Goal: Information Seeking & Learning: Learn about a topic

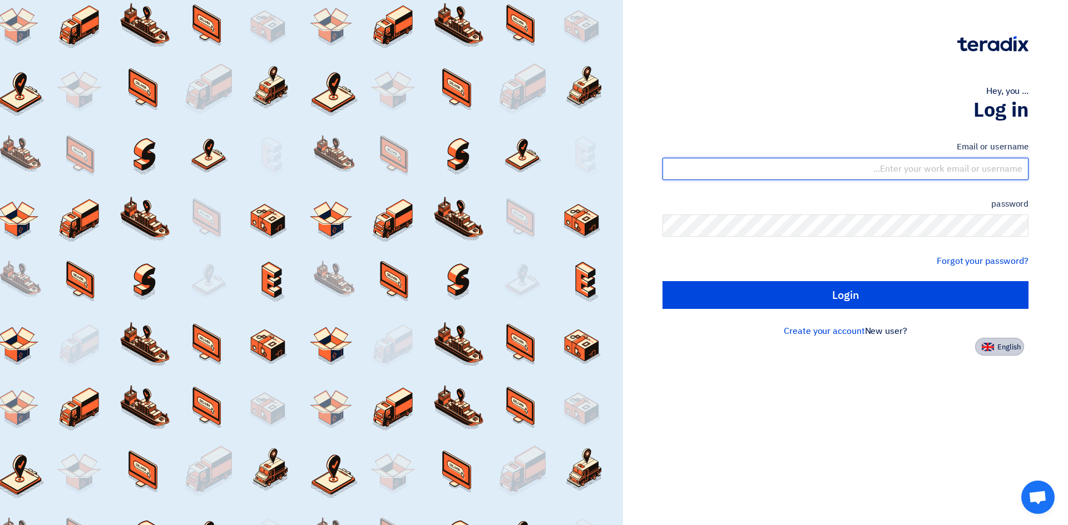
type input "[EMAIL_ADDRESS][DOMAIN_NAME]"
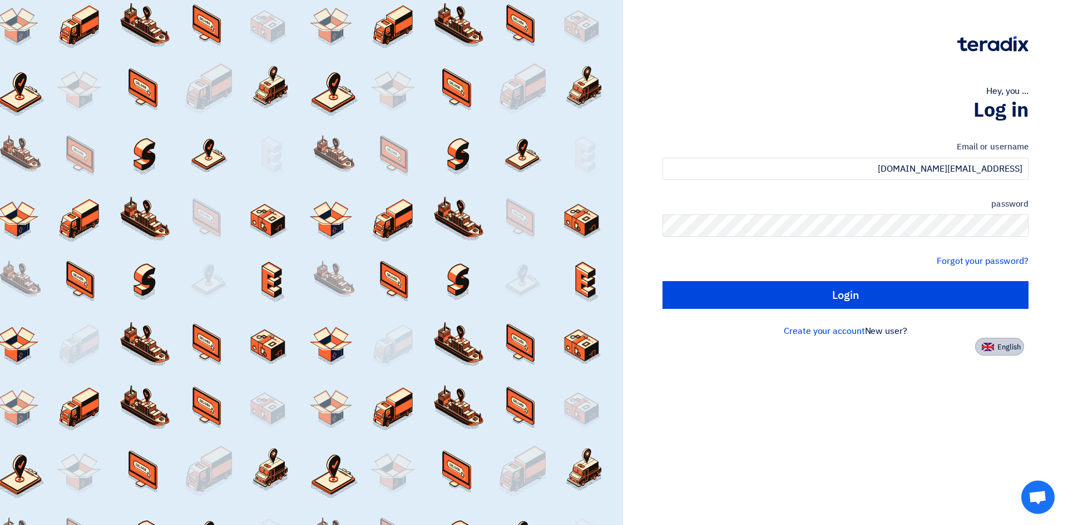
click at [1011, 351] on font "English" at bounding box center [1008, 347] width 23 height 11
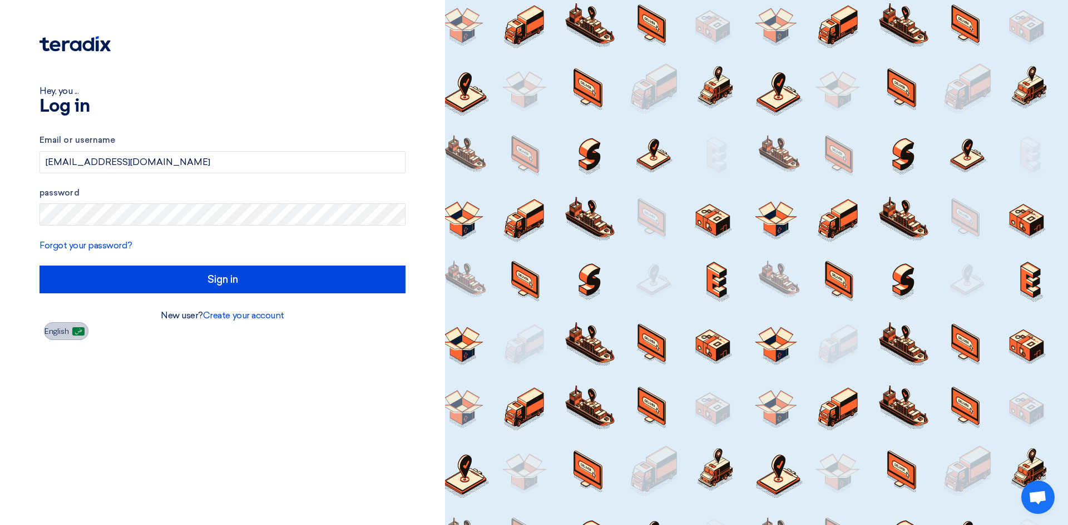
type input "Sign in"
click at [316, 365] on div "Hey, you ... Log in Email or username [EMAIL_ADDRESS][DOMAIN_NAME] password For…" at bounding box center [222, 262] width 445 height 525
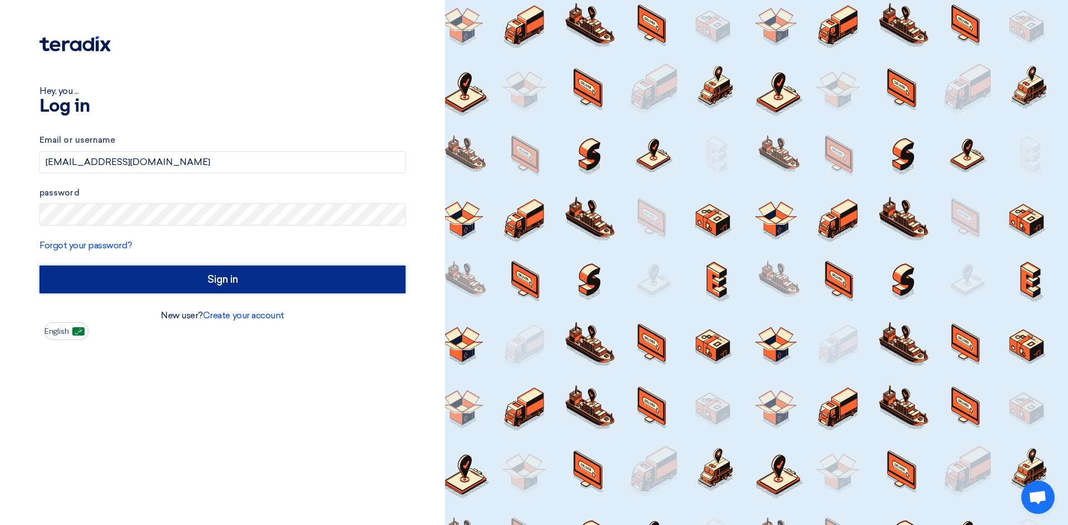
click at [234, 280] on input "Sign in" at bounding box center [222, 280] width 366 height 28
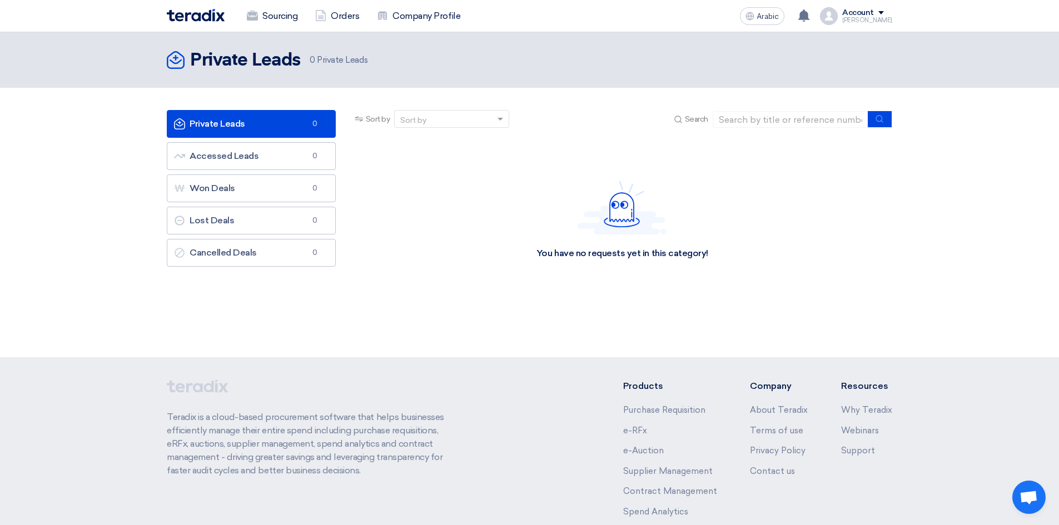
click at [263, 121] on link "Private Leads Private Leads 0" at bounding box center [251, 124] width 169 height 28
click at [248, 153] on font "Accessed Leads" at bounding box center [224, 156] width 69 height 11
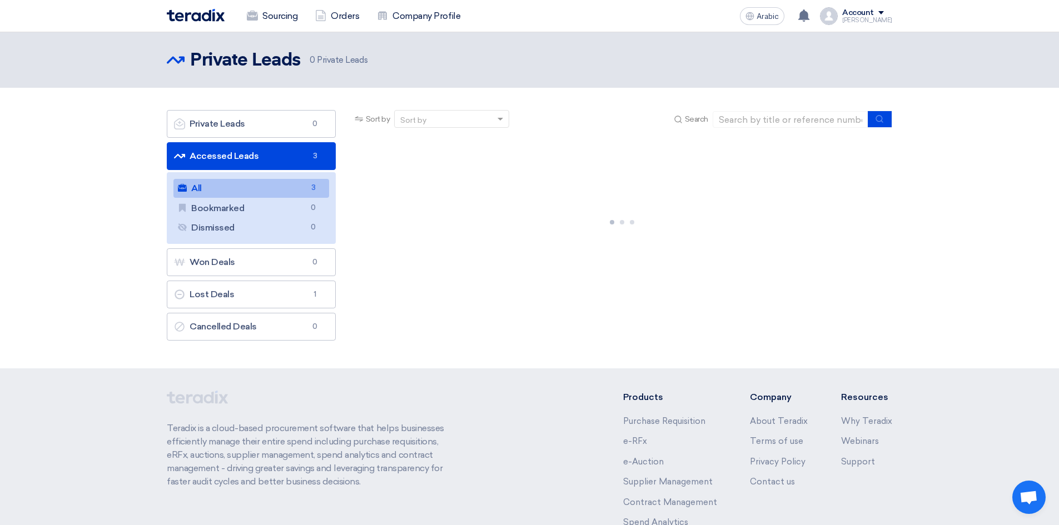
click at [304, 186] on link "All All 3" at bounding box center [251, 188] width 156 height 19
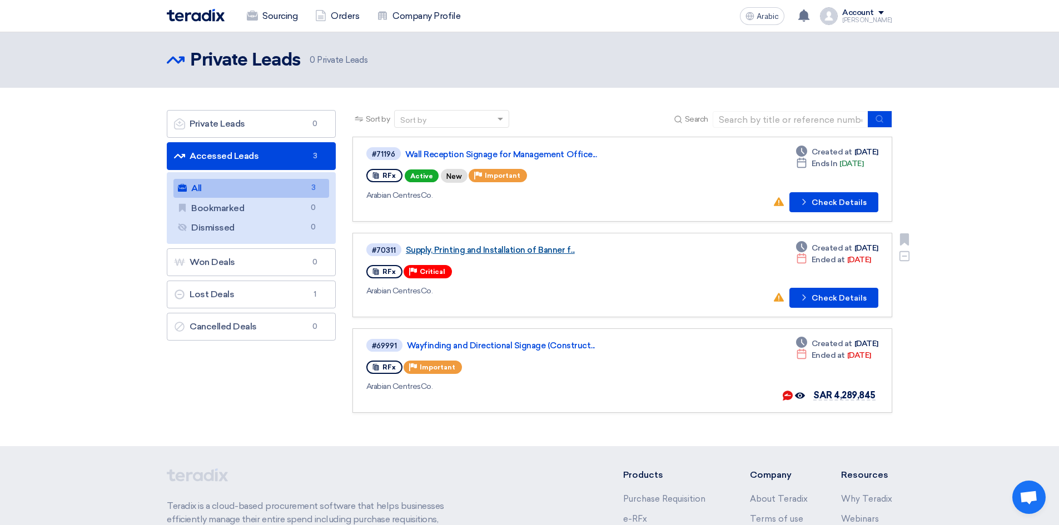
click at [561, 249] on font "Supply, Printing and Installation of Banner f..." at bounding box center [490, 250] width 169 height 10
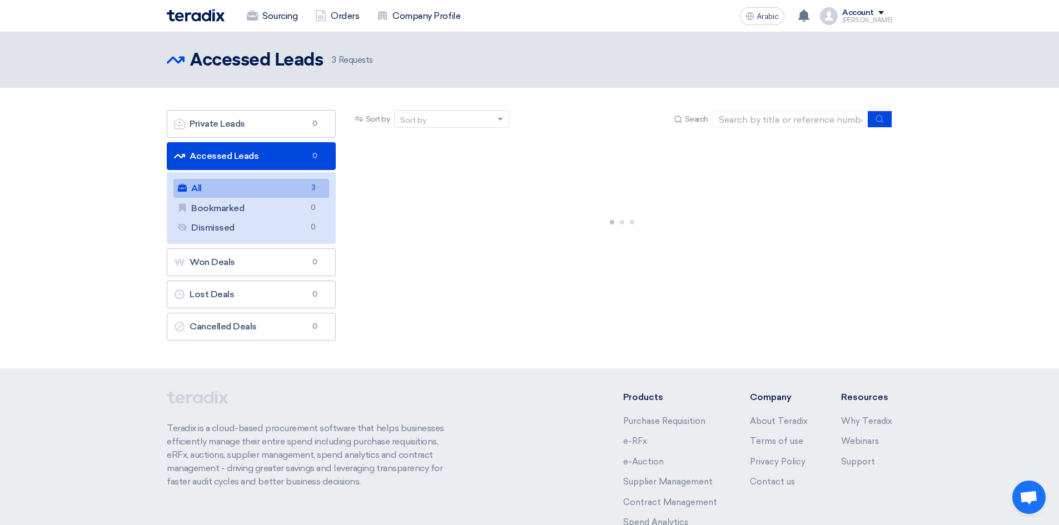
click at [276, 190] on link "All All 3" at bounding box center [251, 188] width 156 height 19
click at [297, 186] on link "All All 3" at bounding box center [251, 188] width 156 height 19
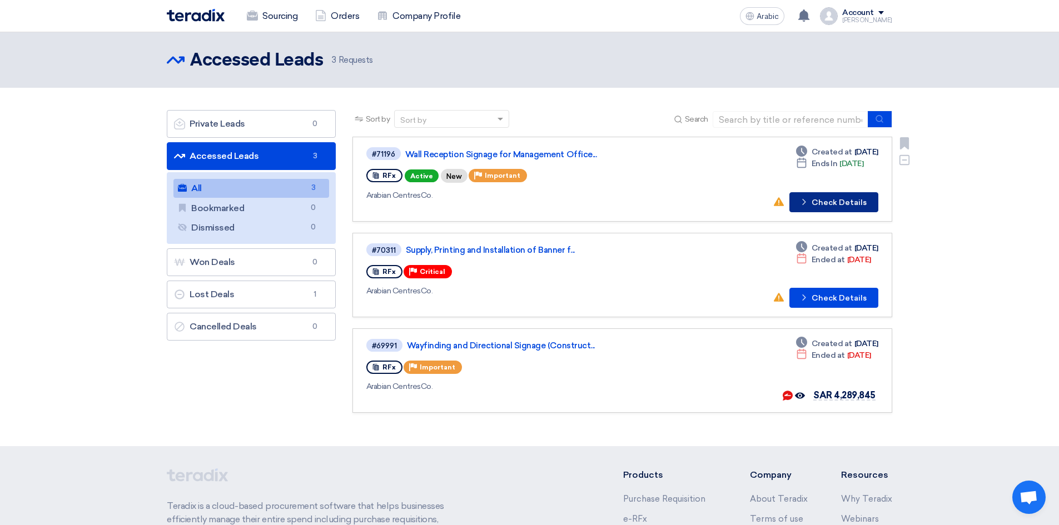
click at [850, 205] on font "Check Details" at bounding box center [839, 202] width 55 height 9
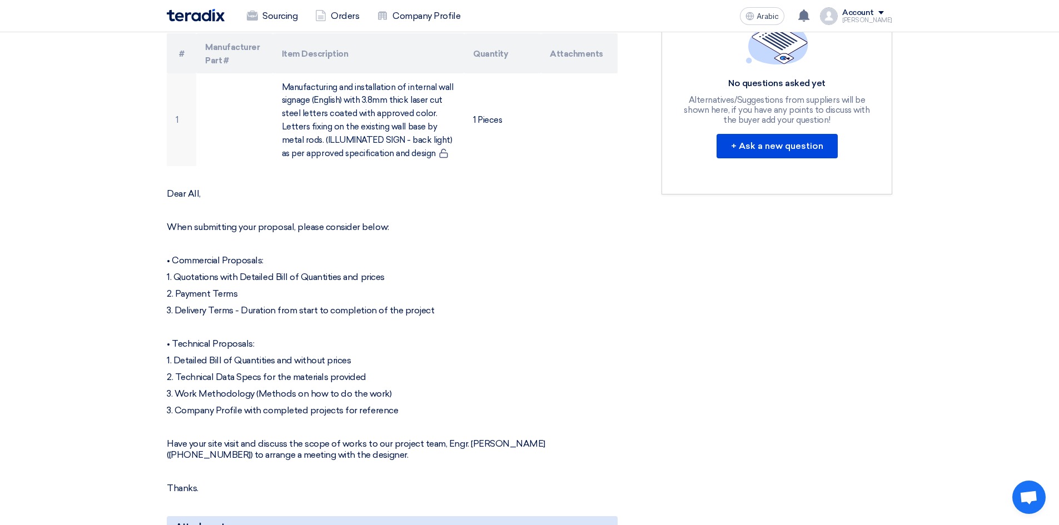
scroll to position [389, 0]
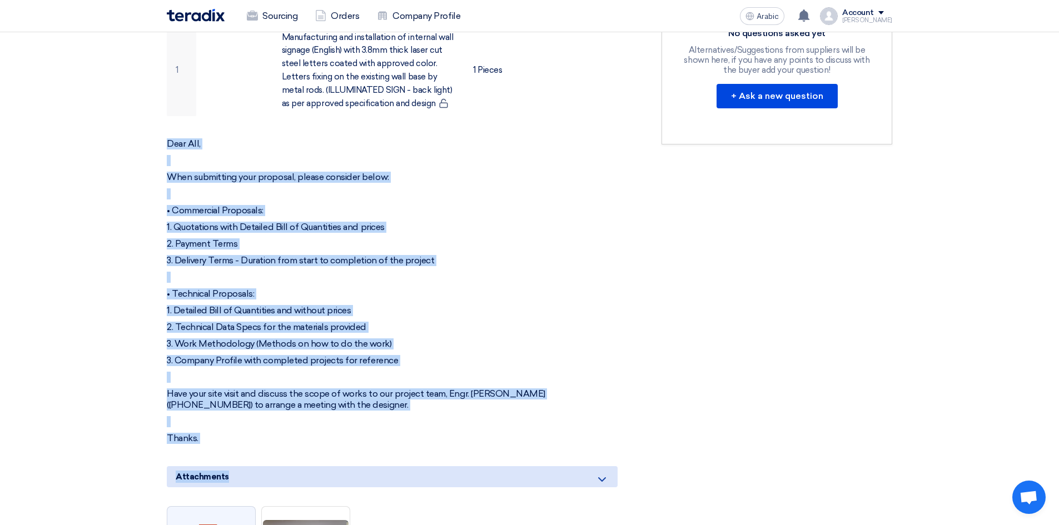
drag, startPoint x: 168, startPoint y: 142, endPoint x: 538, endPoint y: 445, distance: 478.5
click at [538, 445] on div "Wall Reception Signage for Management Office - JJ Buyer Information [PERSON_NAM…" at bounding box center [405, 279] width 495 height 973
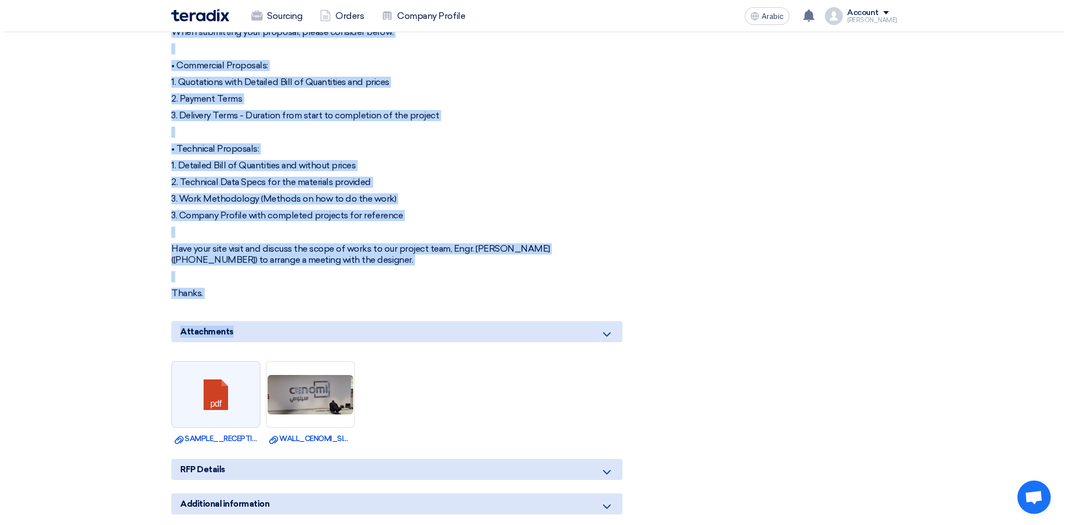
scroll to position [556, 0]
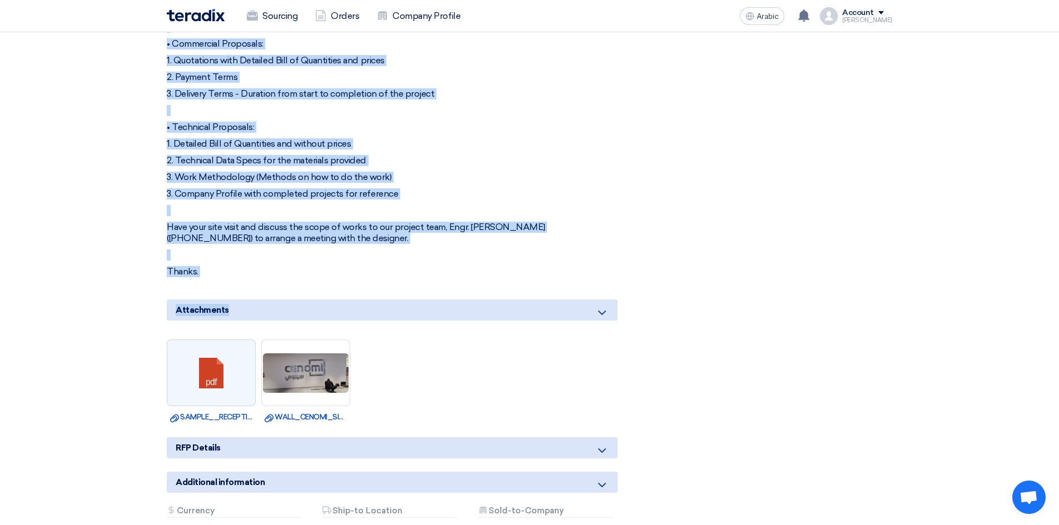
copy div "Dear All, When submitting your proposal, please consider below: • Commercial Pr…"
click at [283, 165] on font "2. Technical Data Specs for the materials provided" at bounding box center [267, 160] width 200 height 11
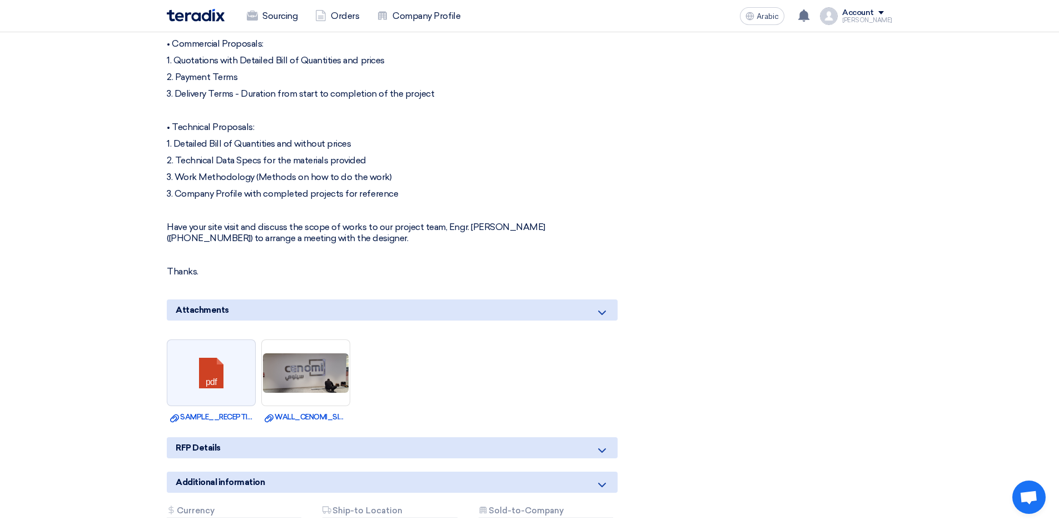
drag, startPoint x: 236, startPoint y: 369, endPoint x: 557, endPoint y: 384, distance: 321.2
click at [559, 381] on ul "pdf Download file SAMPLE__RECEPTION_CENOMI_LOGO__DETAILS.pdf Download file WALL…" at bounding box center [392, 381] width 451 height 95
drag, startPoint x: 241, startPoint y: 419, endPoint x: 459, endPoint y: 391, distance: 220.3
click at [462, 389] on ul "pdf Download file SAMPLE__RECEPTION_CENOMI_LOGO__DETAILS.pdf Download file WALL…" at bounding box center [392, 381] width 451 height 95
click at [243, 416] on font "SAMPLE__RECEPTION_CENOMI_LOGO__DETAILS.pdf" at bounding box center [274, 417] width 188 height 8
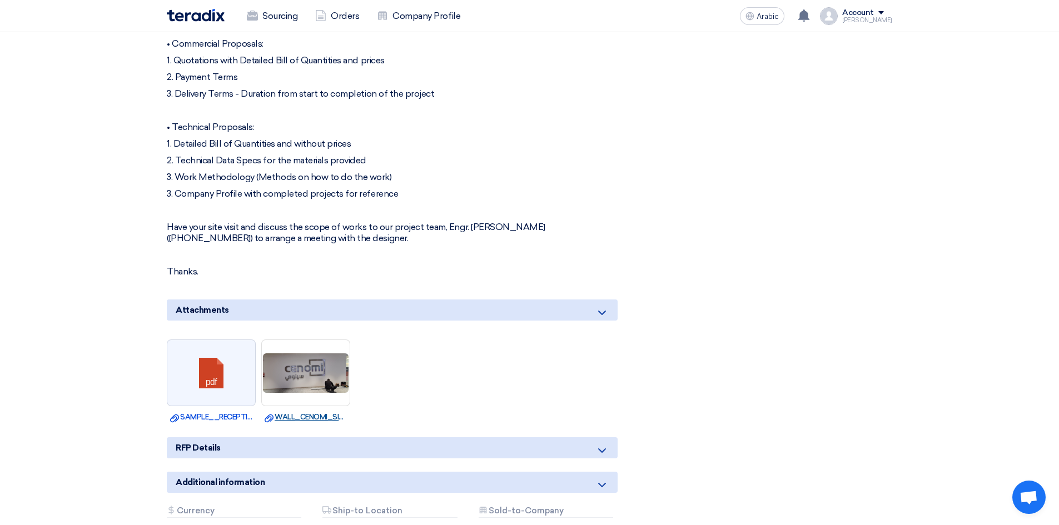
click at [296, 419] on font "WALL_CENOMI_SIGNAGE_LOGO_SAMPLE.jpg" at bounding box center [355, 417] width 160 height 8
drag, startPoint x: 316, startPoint y: 418, endPoint x: 701, endPoint y: 349, distance: 390.3
click at [701, 349] on div "RFx Timeline RFx Deadline Time Remaining 4 Day : 0 Hr : 30 Min Questions Wall N…" at bounding box center [776, 112] width 247 height 973
click at [307, 374] on img at bounding box center [306, 374] width 88 height 42
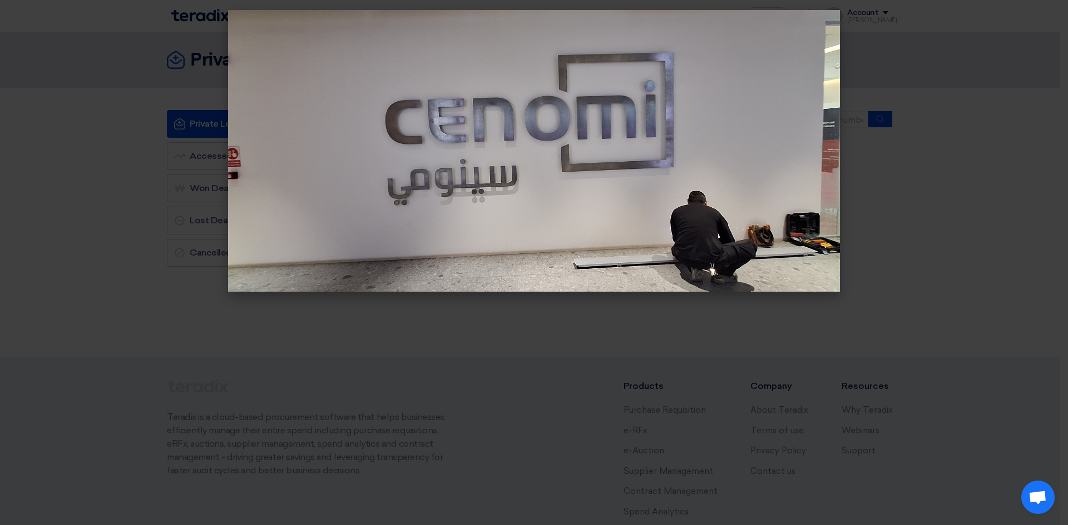
click at [581, 336] on modal-container at bounding box center [534, 262] width 1068 height 525
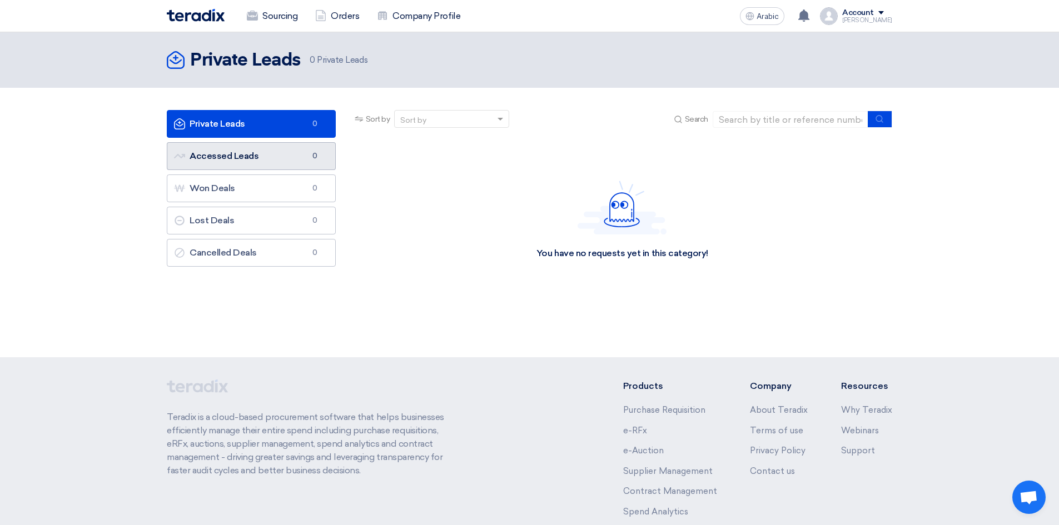
click at [295, 158] on link "Accessed Leads Accessed Leads 0" at bounding box center [251, 156] width 169 height 28
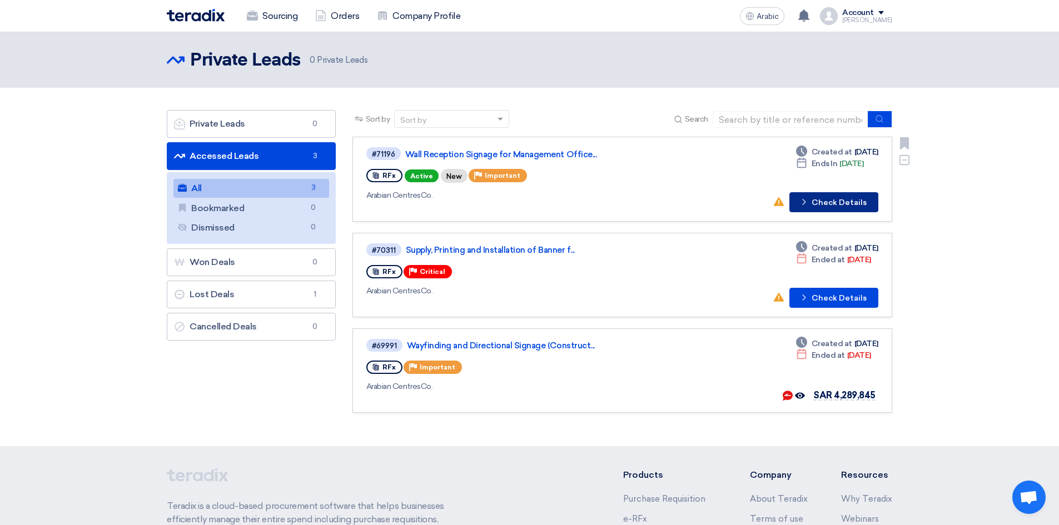
click at [809, 200] on icon "Check details" at bounding box center [804, 202] width 11 height 11
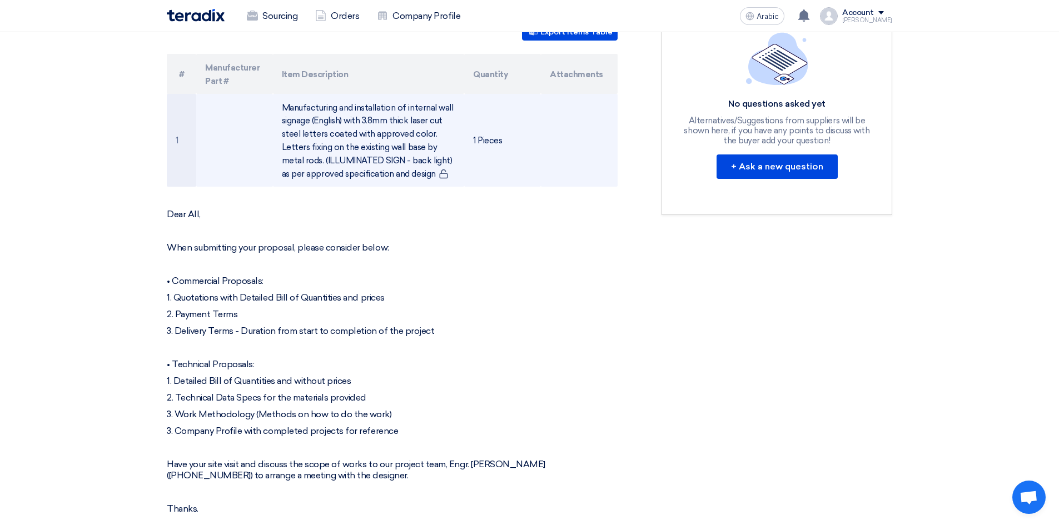
scroll to position [334, 0]
